Goal: Task Accomplishment & Management: Use online tool/utility

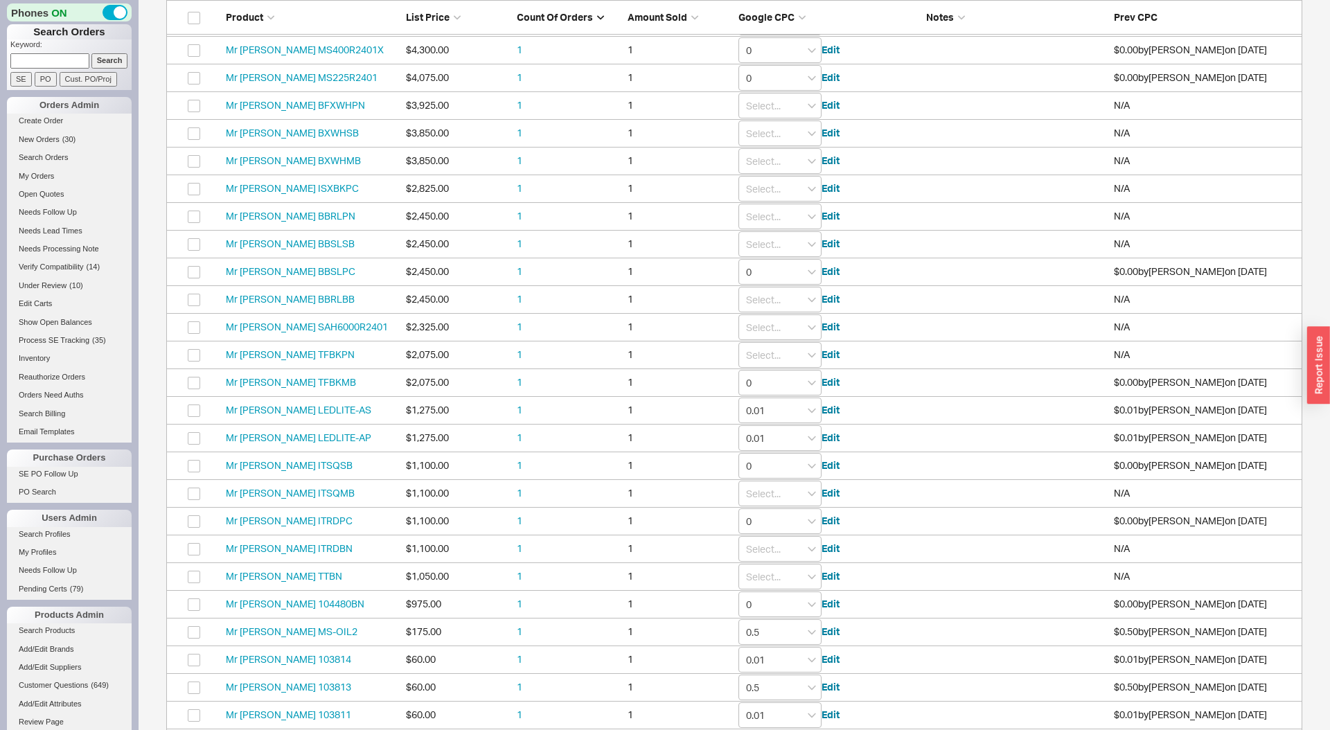
scroll to position [1190, 1136]
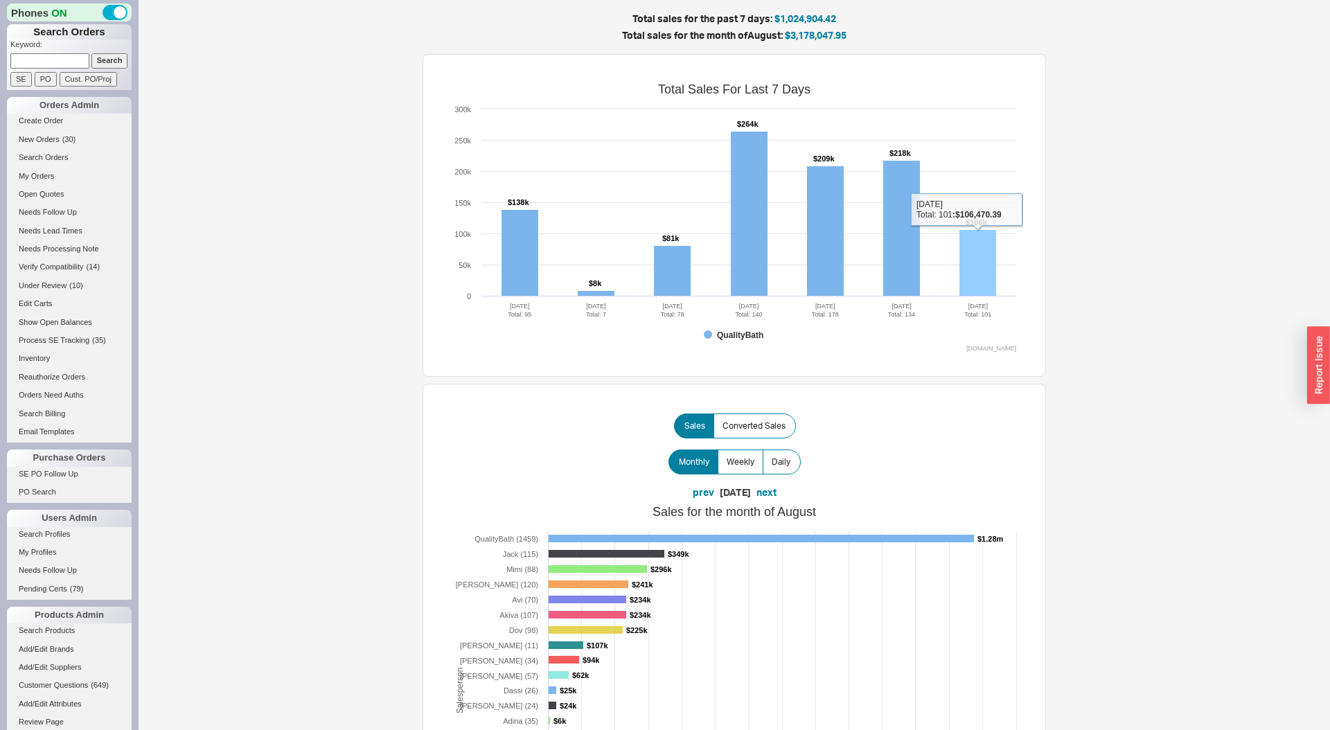
click at [989, 256] on rect at bounding box center [977, 263] width 37 height 66
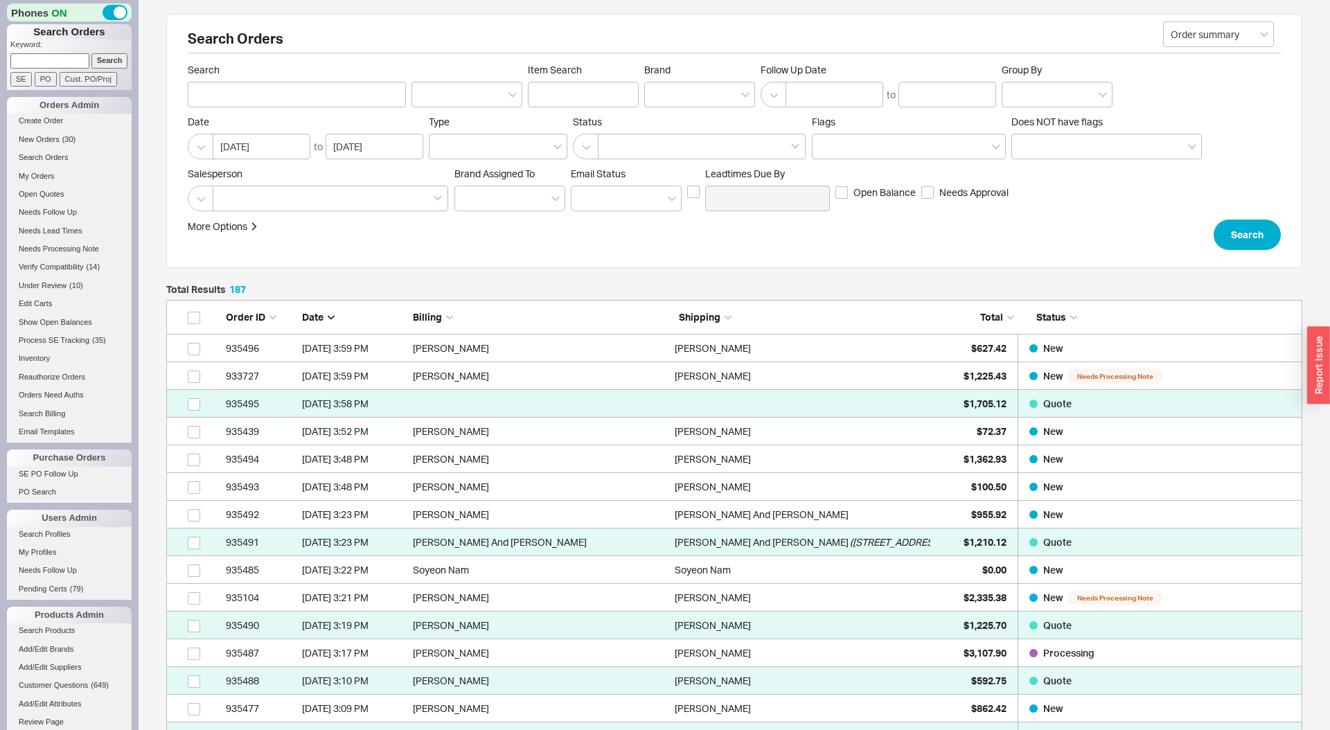
scroll to position [5242, 1136]
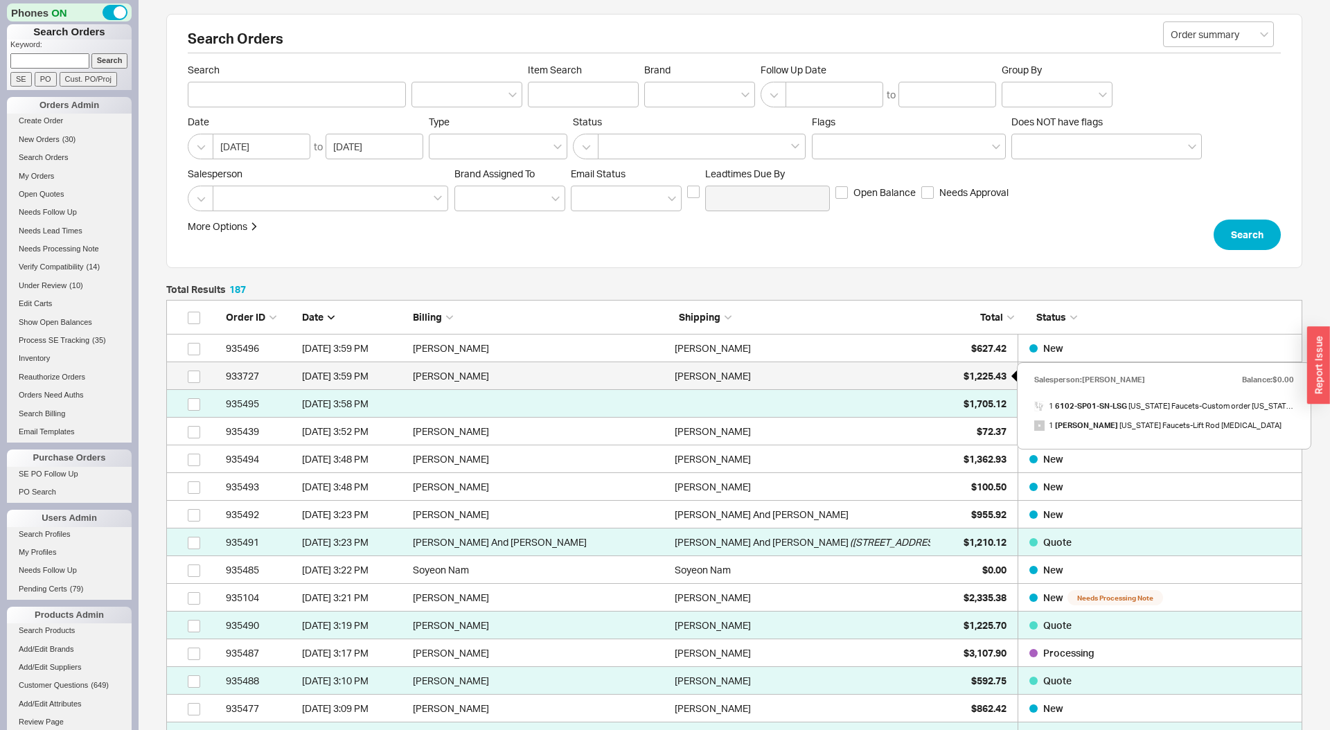
click at [972, 379] on span "$1,225.43" at bounding box center [984, 376] width 43 height 12
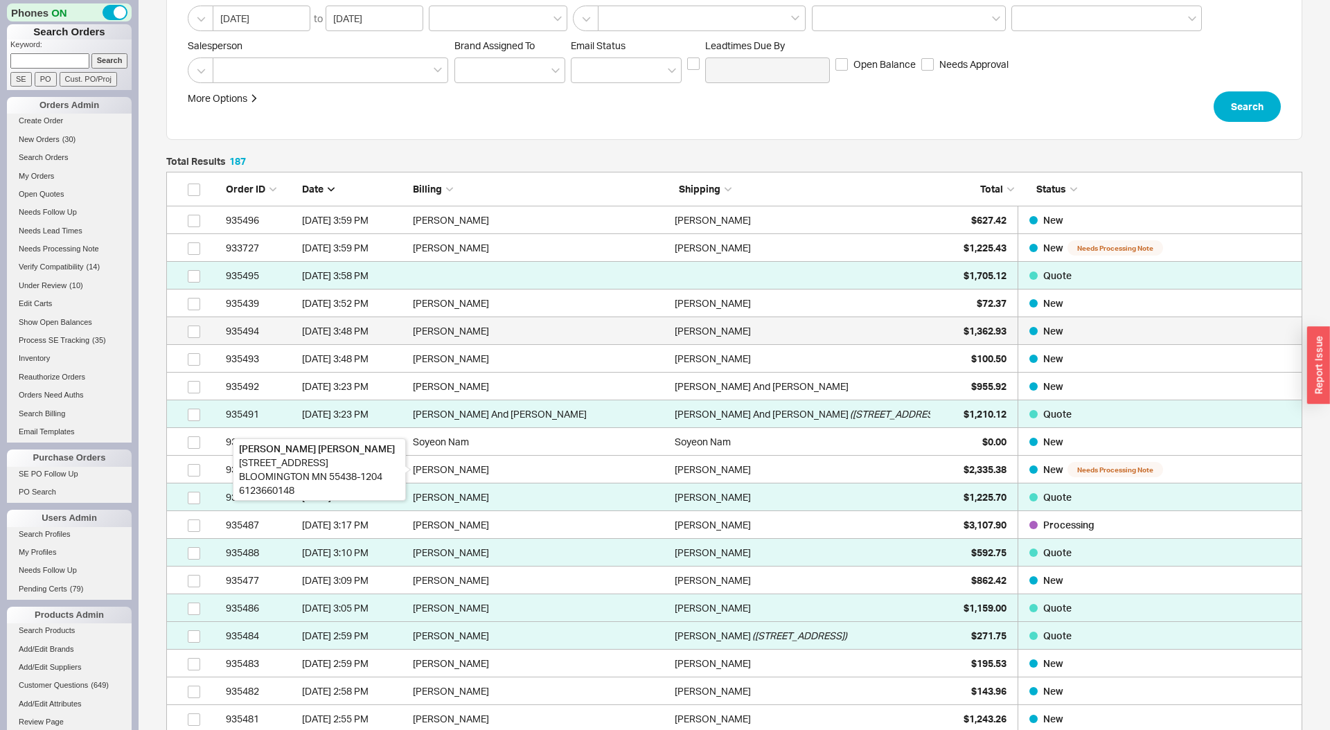
scroll to position [136, 0]
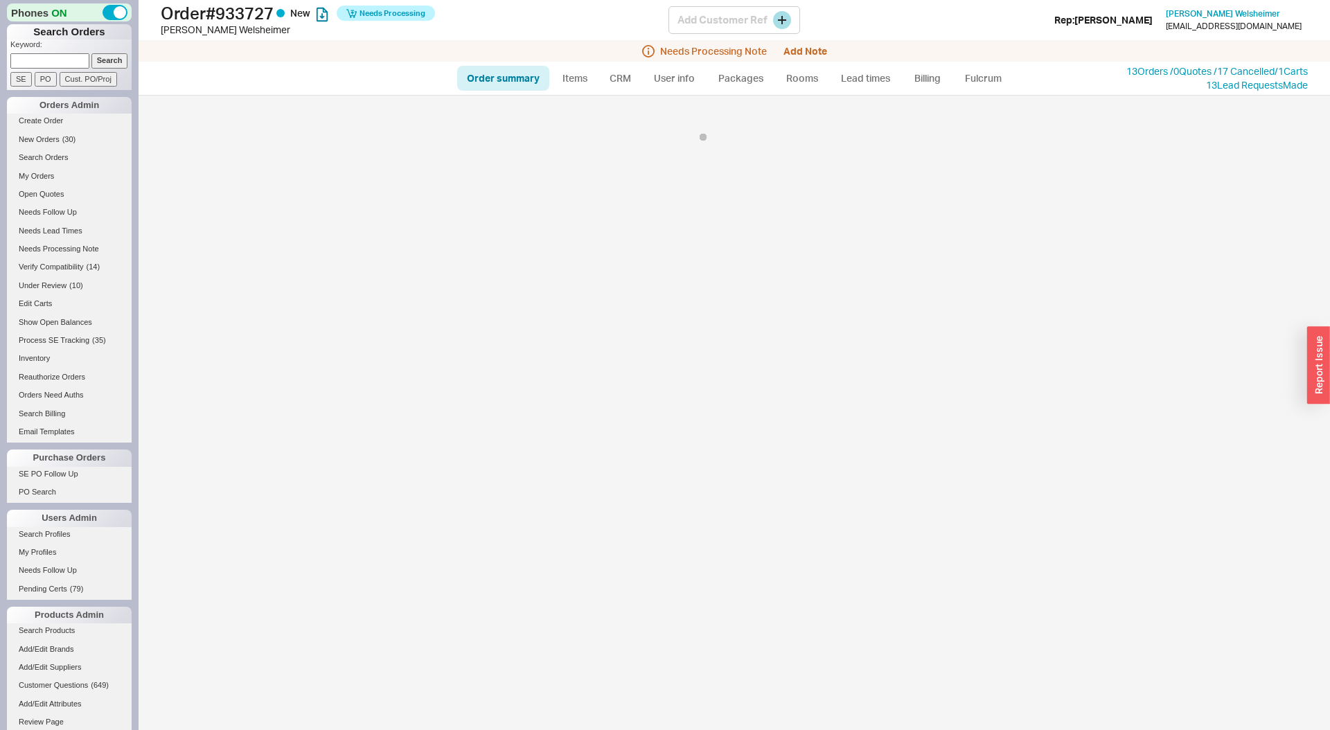
select select "*"
select select "LOW"
select select "3"
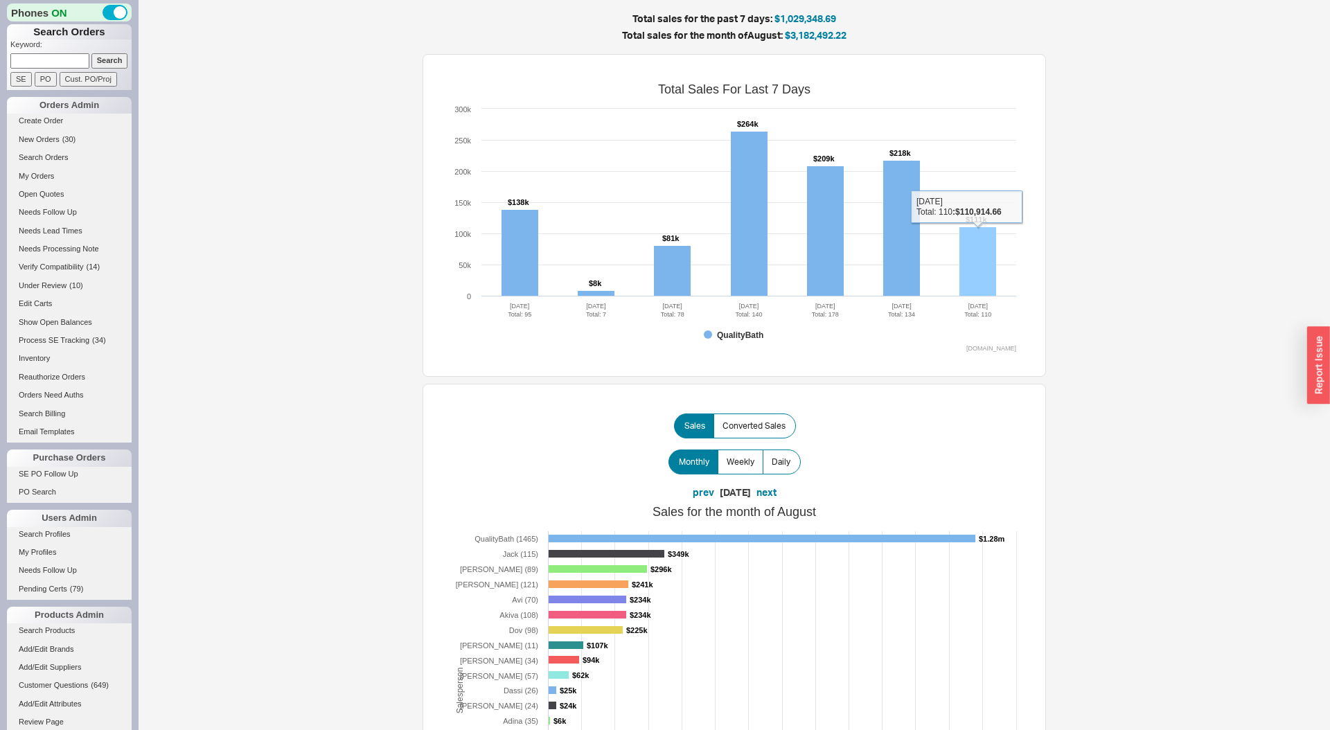
click at [985, 252] on rect at bounding box center [977, 261] width 37 height 69
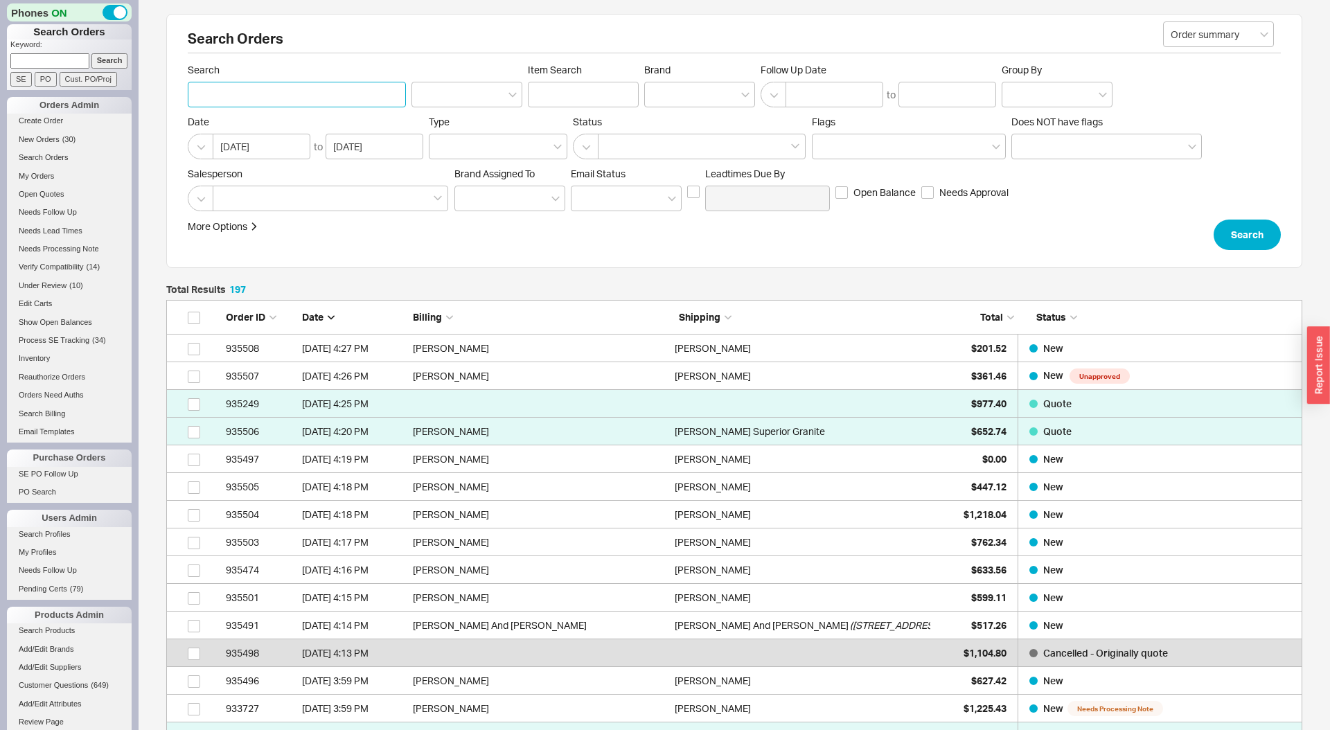
click at [305, 100] on input "Search" at bounding box center [297, 95] width 218 height 26
type input "[PERSON_NAME]"
click button "Search" at bounding box center [1246, 235] width 67 height 30
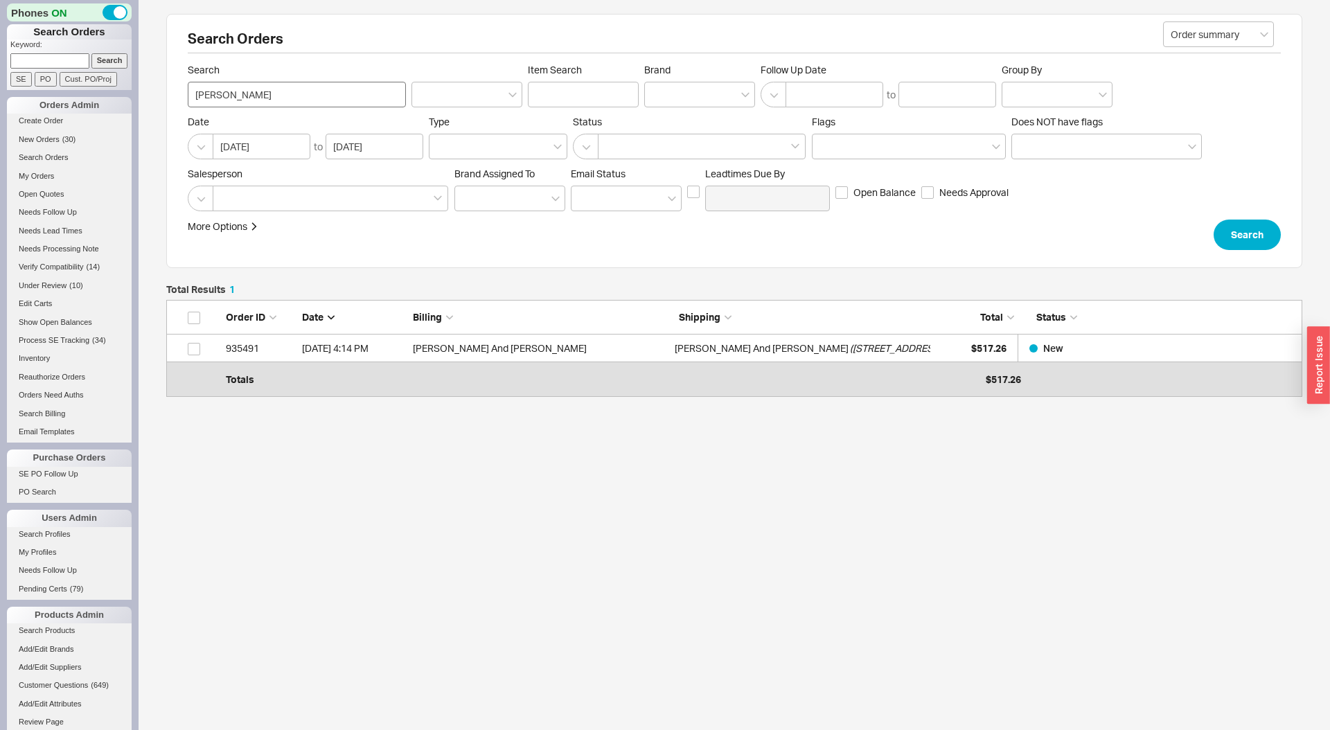
scroll to position [90, 1136]
click at [79, 62] on input at bounding box center [49, 60] width 79 height 15
type input "[PERSON_NAME]"
click at [91, 53] on input "Search" at bounding box center [109, 60] width 37 height 15
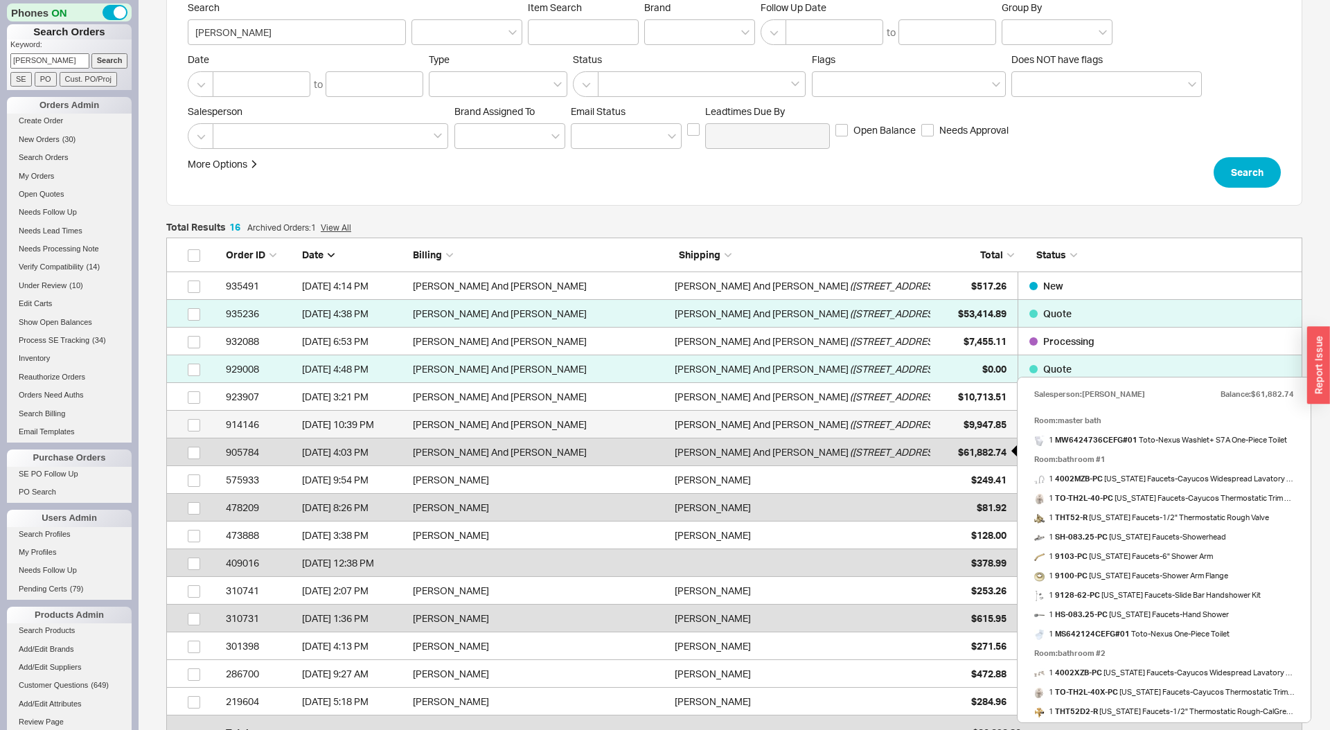
scroll to position [96, 0]
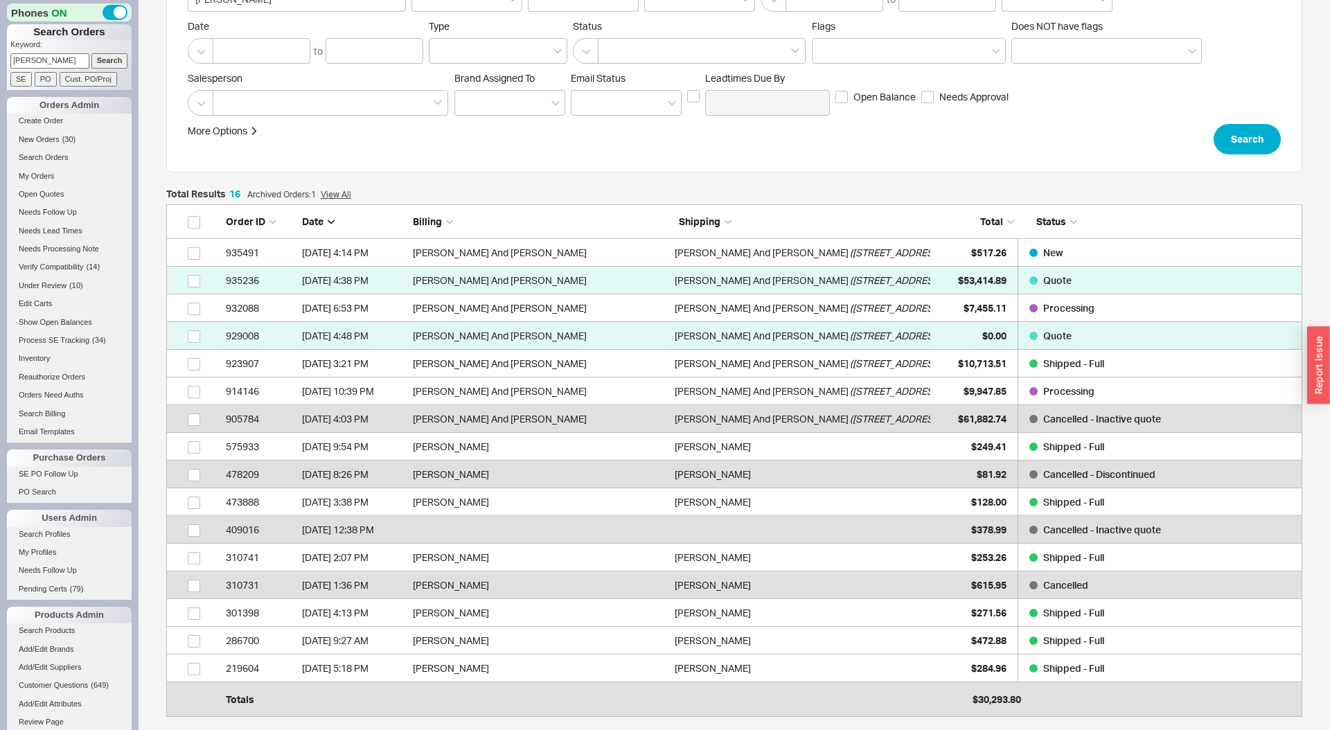
click at [801, 126] on div "More Options Sites Excluded From Reviews Converted By Amount Over Shipping or B…" at bounding box center [610, 139] width 845 height 30
